Goal: Information Seeking & Learning: Understand process/instructions

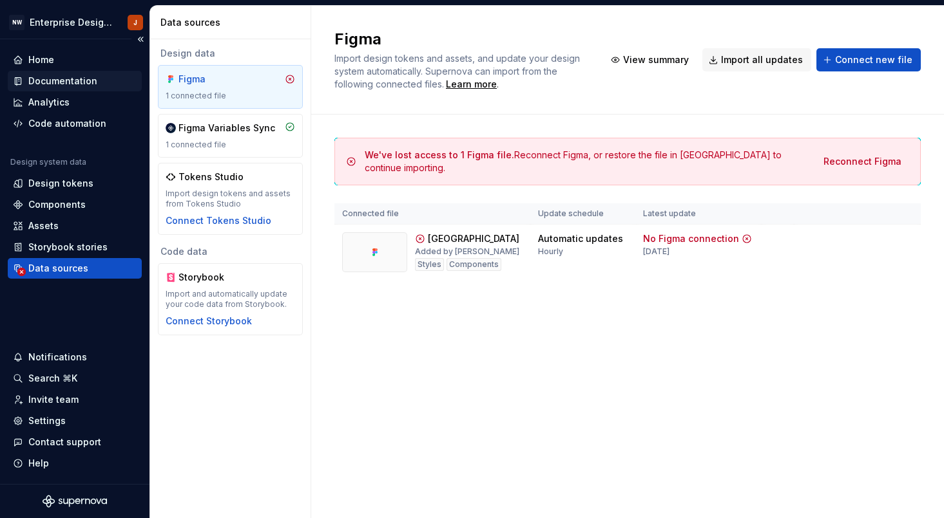
click at [76, 79] on div "Documentation" at bounding box center [62, 81] width 69 height 13
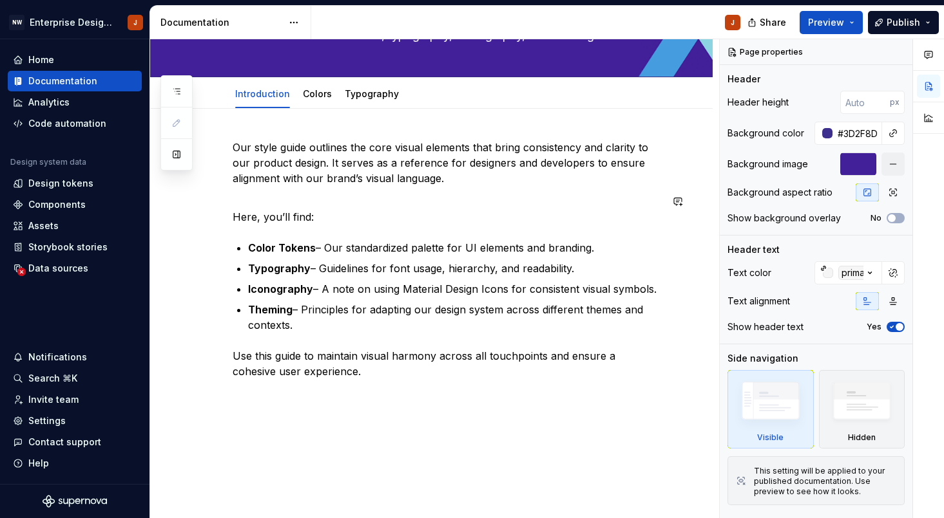
scroll to position [91, 0]
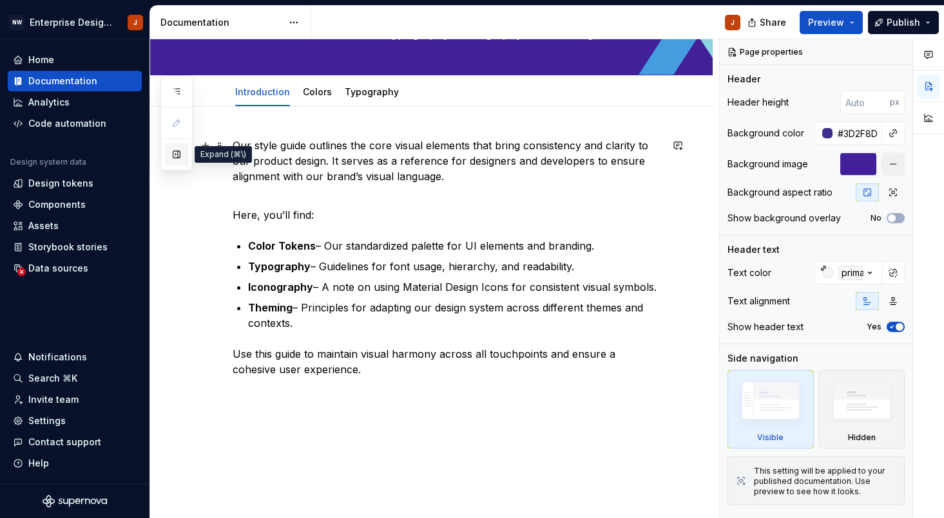
click at [178, 158] on button "button" at bounding box center [176, 154] width 23 height 23
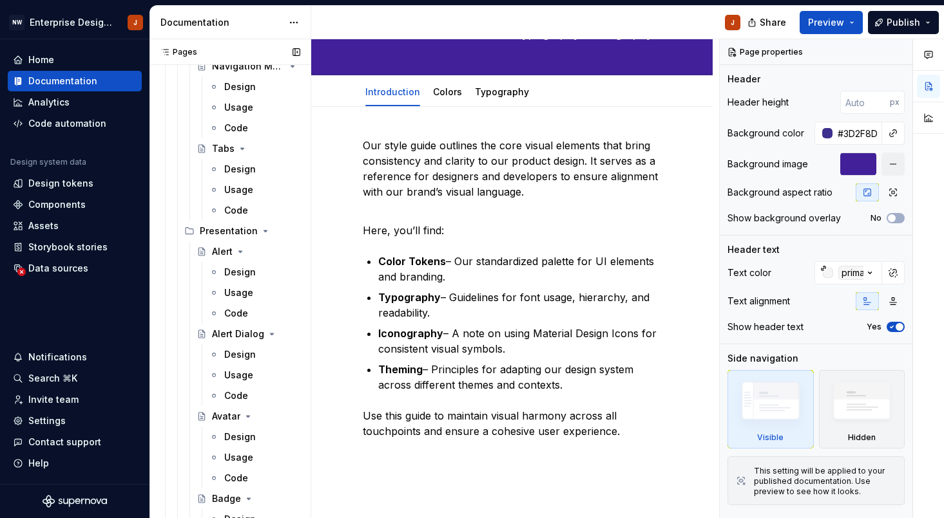
scroll to position [1327, 0]
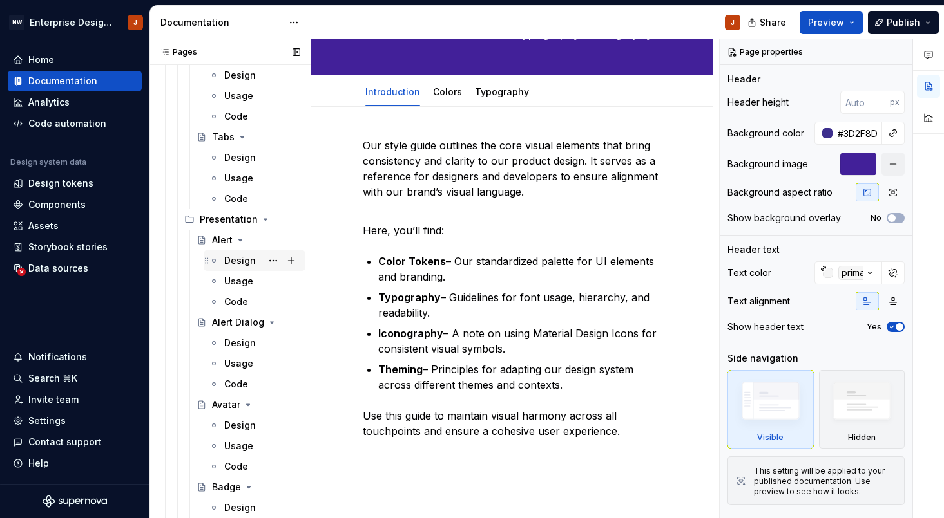
click at [236, 255] on div "Design" at bounding box center [240, 260] width 32 height 13
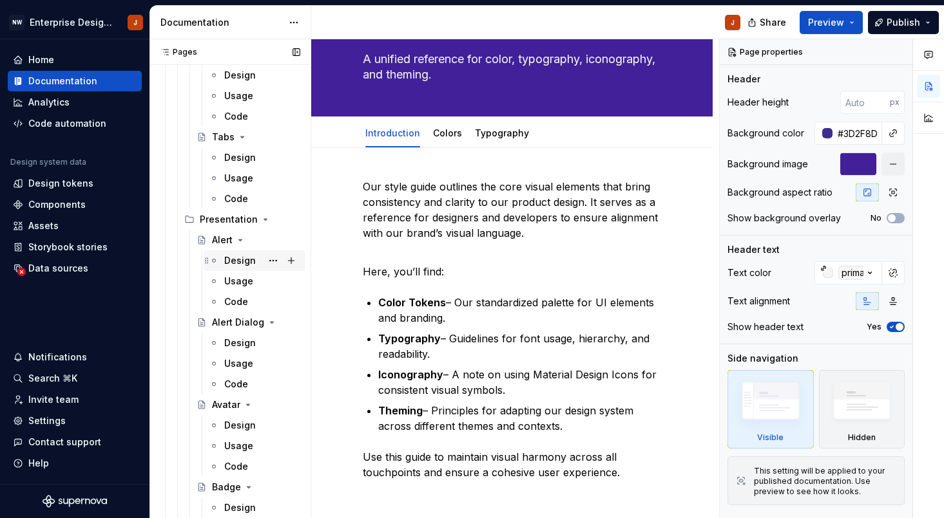
scroll to position [132, 0]
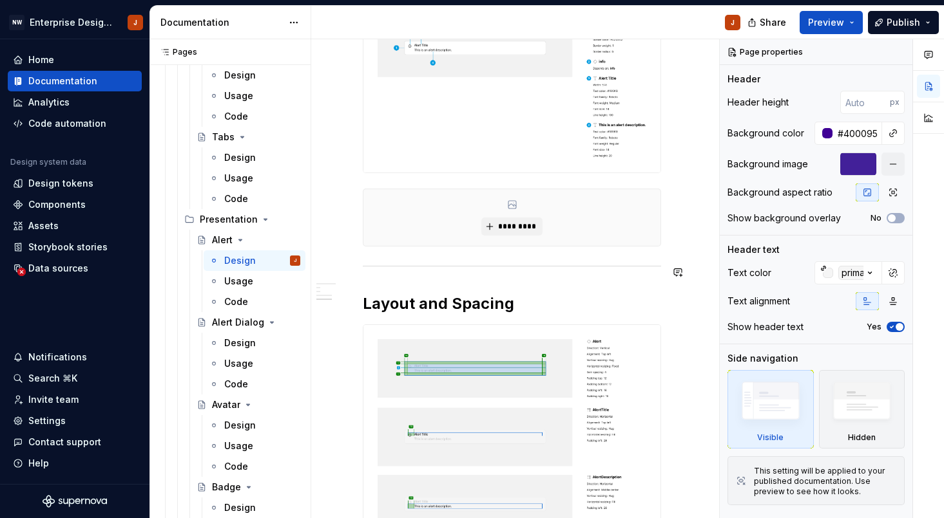
scroll to position [564, 0]
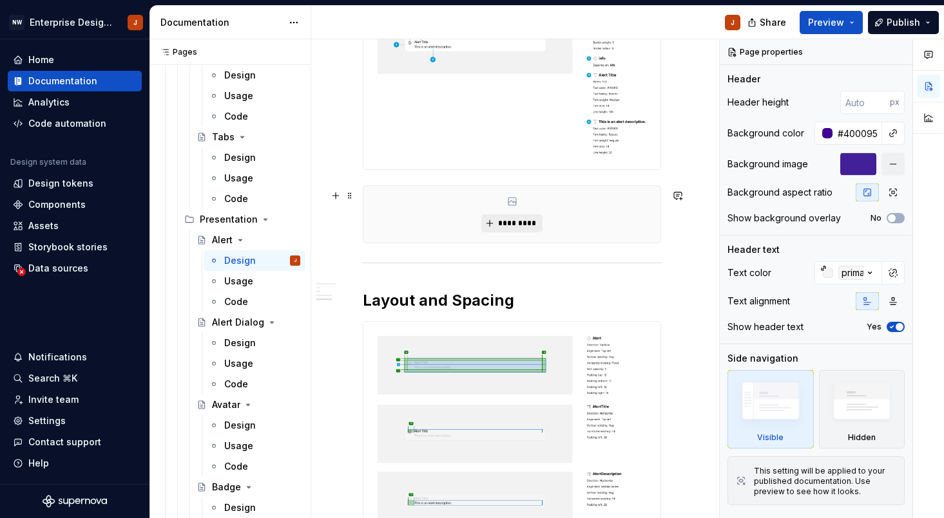
click at [530, 229] on span "*********" at bounding box center [516, 223] width 39 height 10
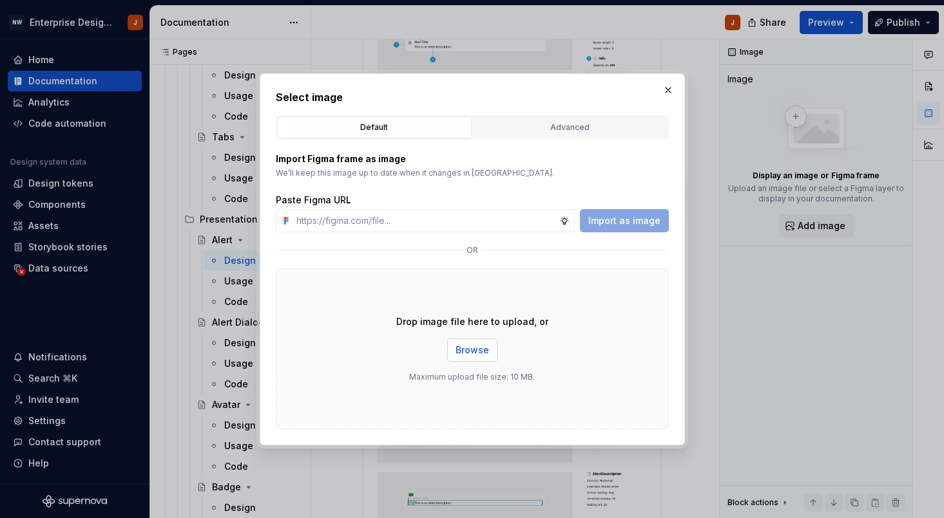
click at [473, 354] on span "Browse" at bounding box center [471, 350] width 33 height 13
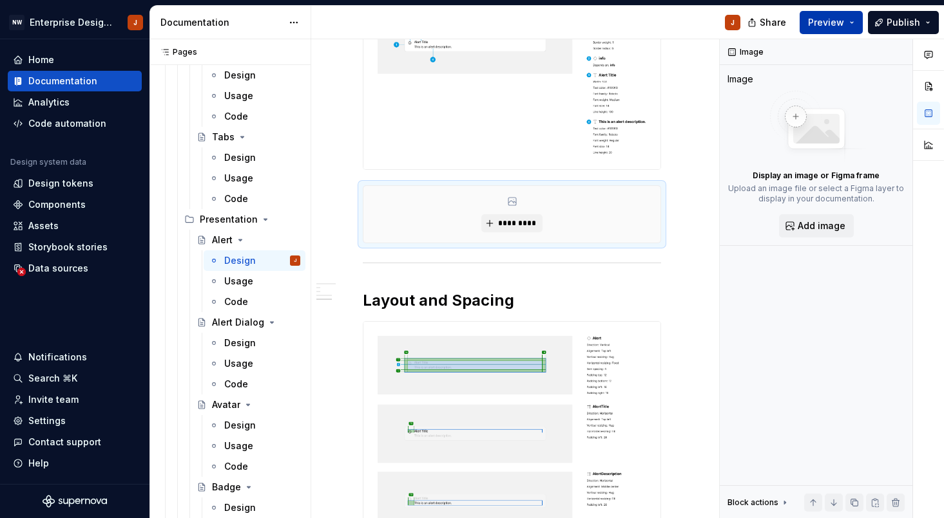
click at [828, 24] on span "Preview" at bounding box center [826, 22] width 36 height 13
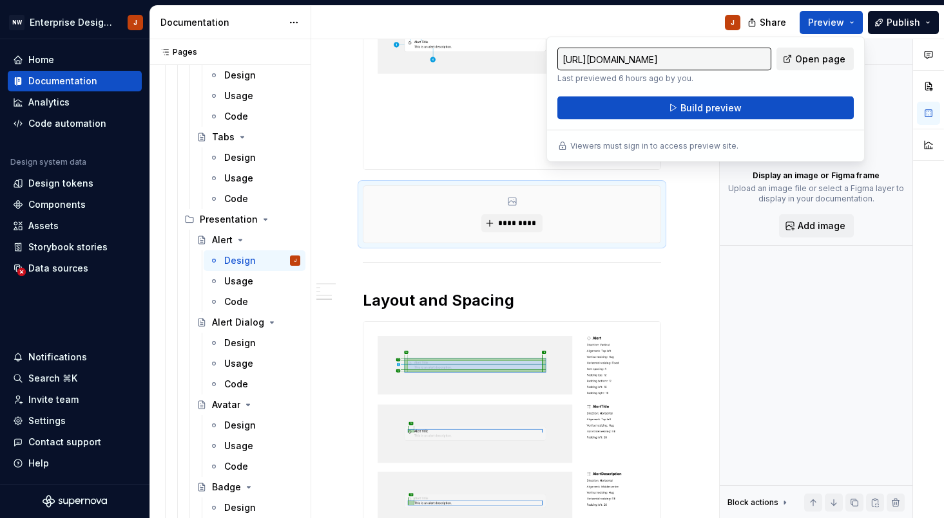
click at [814, 57] on span "Open page" at bounding box center [820, 59] width 50 height 13
click at [518, 225] on span "*********" at bounding box center [516, 223] width 39 height 10
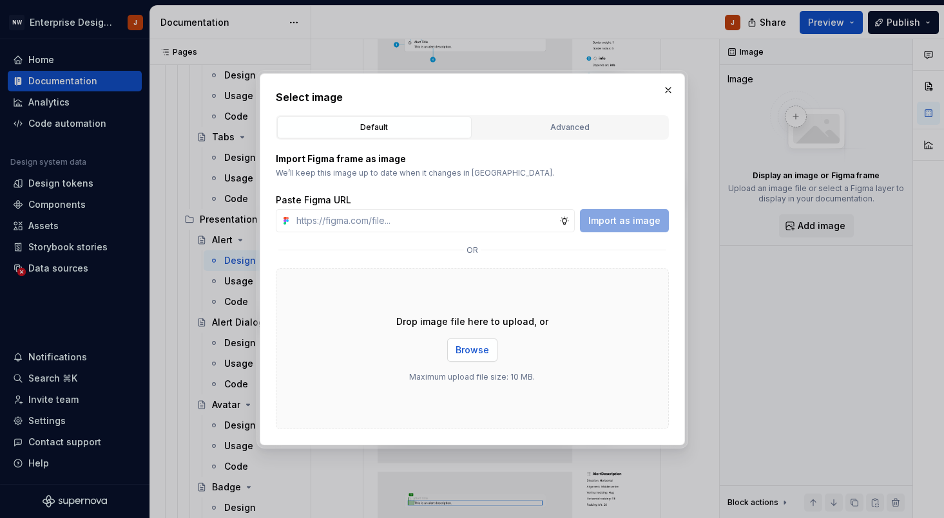
click at [489, 353] on button "Browse" at bounding box center [472, 350] width 50 height 23
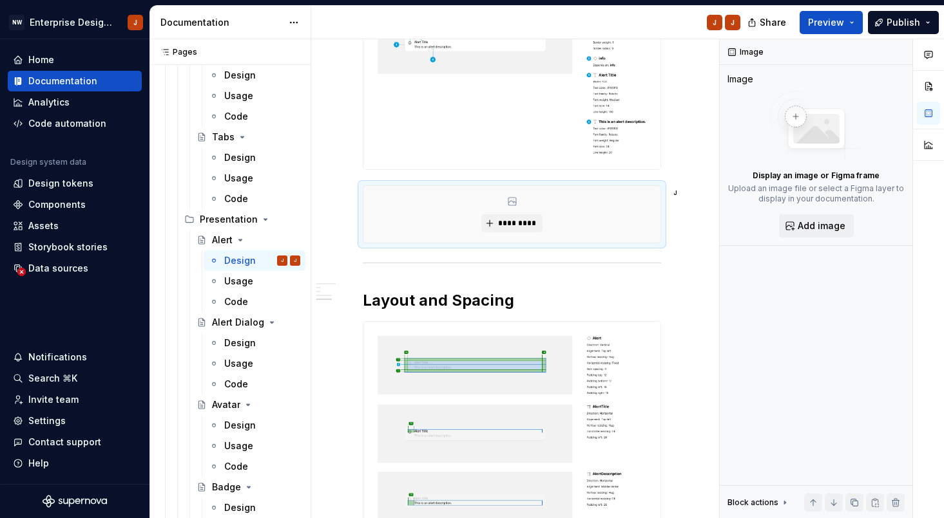
type textarea "*"
